Goal: Task Accomplishment & Management: Complete application form

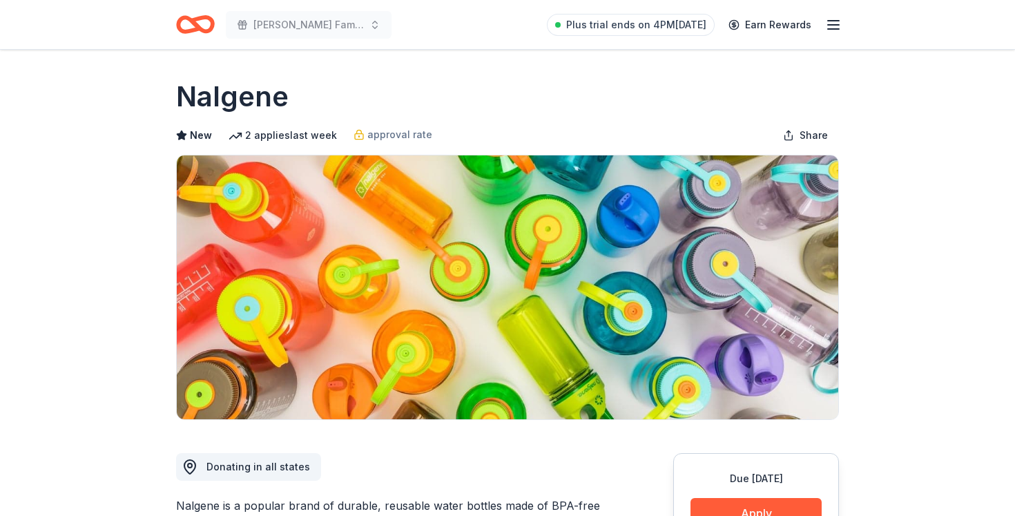
scroll to position [225, 0]
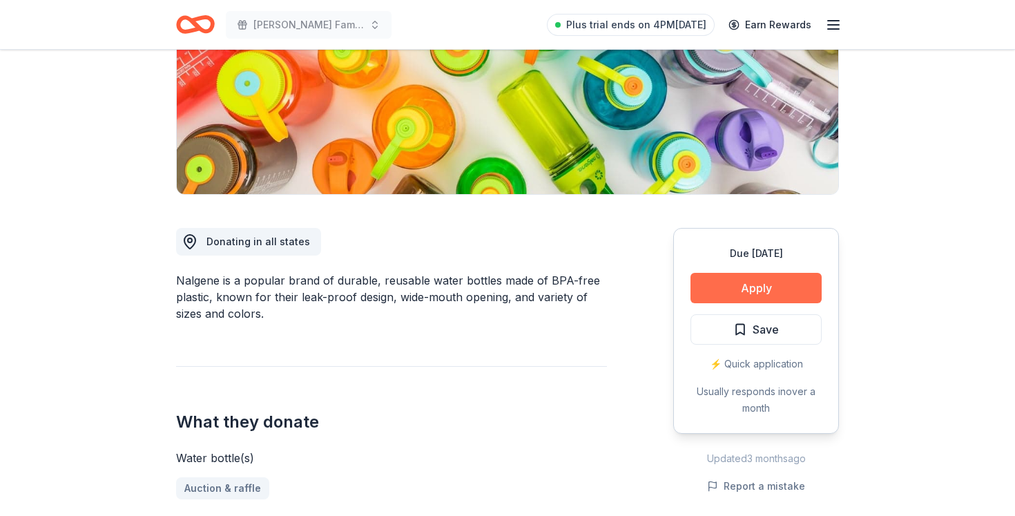
click at [754, 292] on button "Apply" at bounding box center [755, 288] width 131 height 30
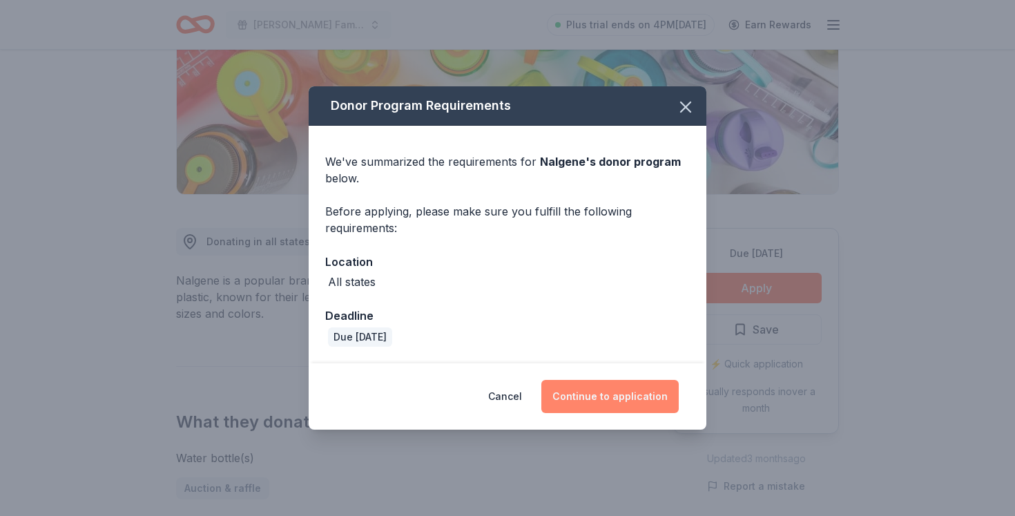
click at [581, 404] on button "Continue to application" at bounding box center [609, 396] width 137 height 33
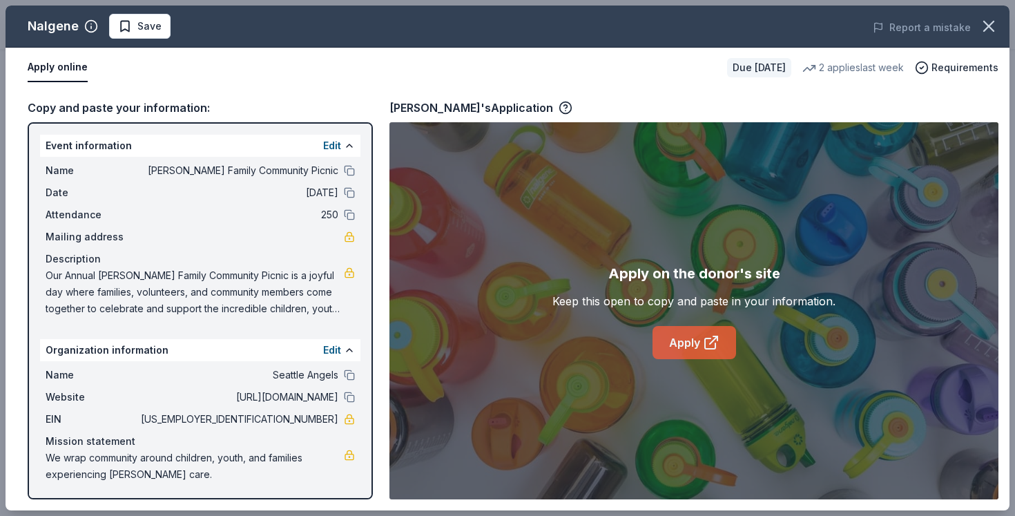
click at [708, 340] on icon at bounding box center [711, 342] width 17 height 17
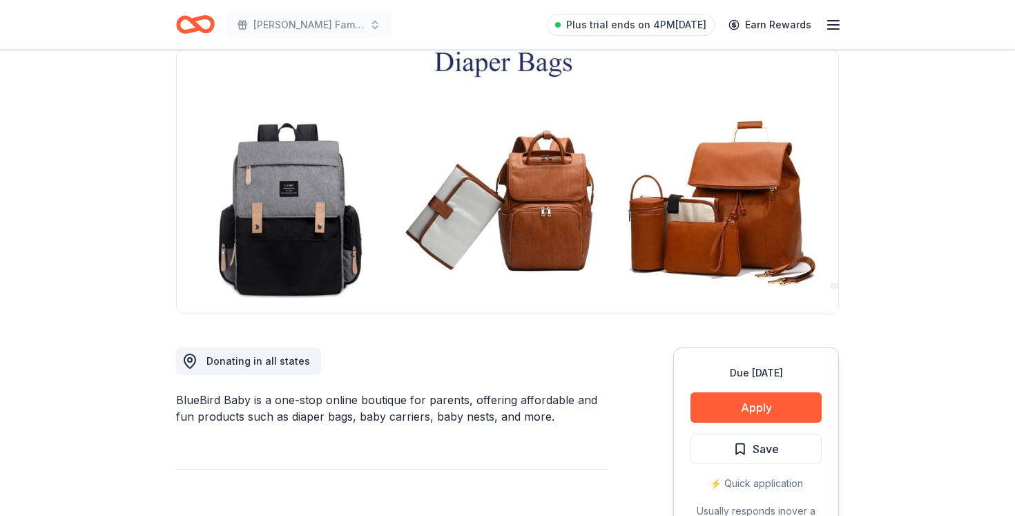
scroll to position [106, 0]
click at [763, 407] on button "Apply" at bounding box center [755, 407] width 131 height 30
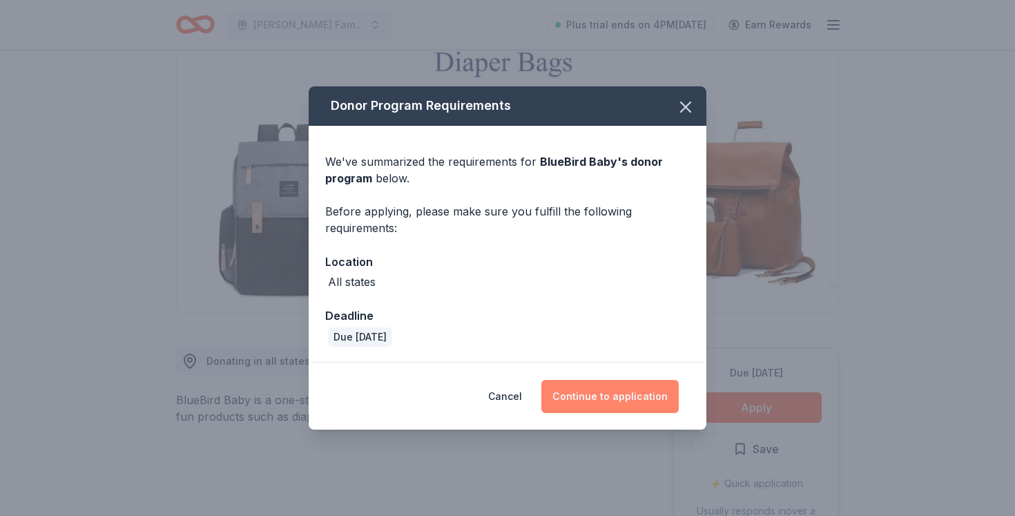
click at [586, 402] on button "Continue to application" at bounding box center [609, 396] width 137 height 33
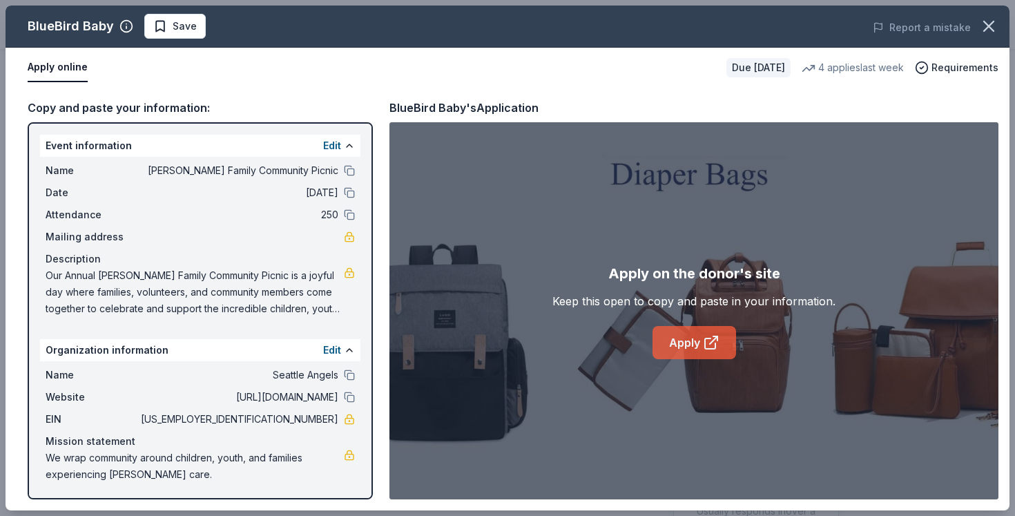
click at [701, 349] on link "Apply" at bounding box center [694, 342] width 84 height 33
